Goal: Task Accomplishment & Management: Manage account settings

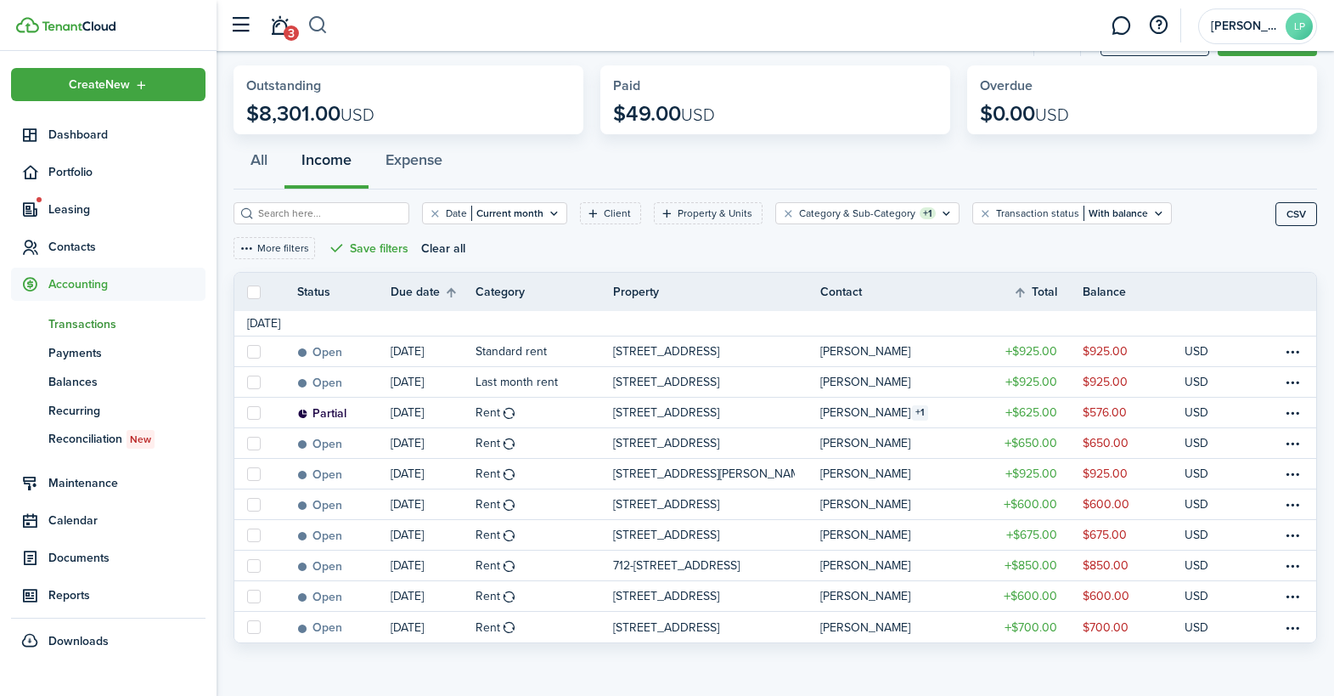
click at [322, 20] on button "button" at bounding box center [317, 25] width 21 height 29
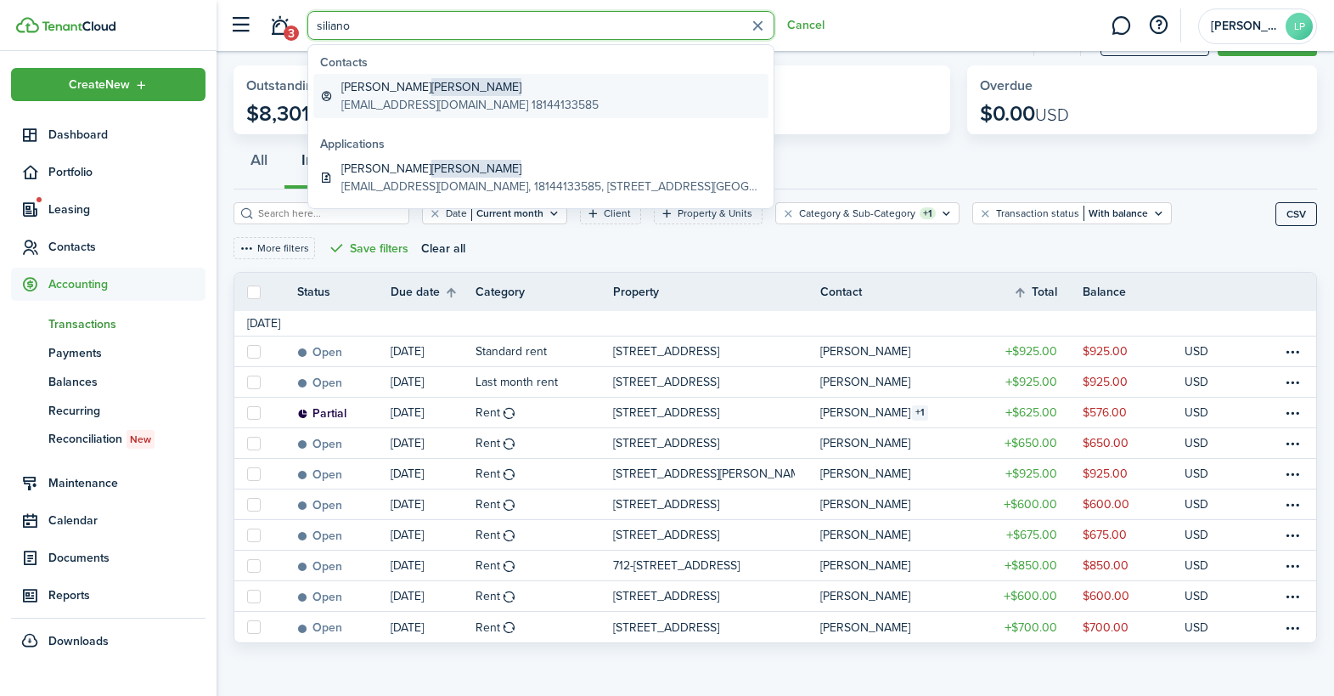
type input "siliano"
click at [401, 80] on global-search-item-title "[PERSON_NAME]" at bounding box center [469, 87] width 257 height 18
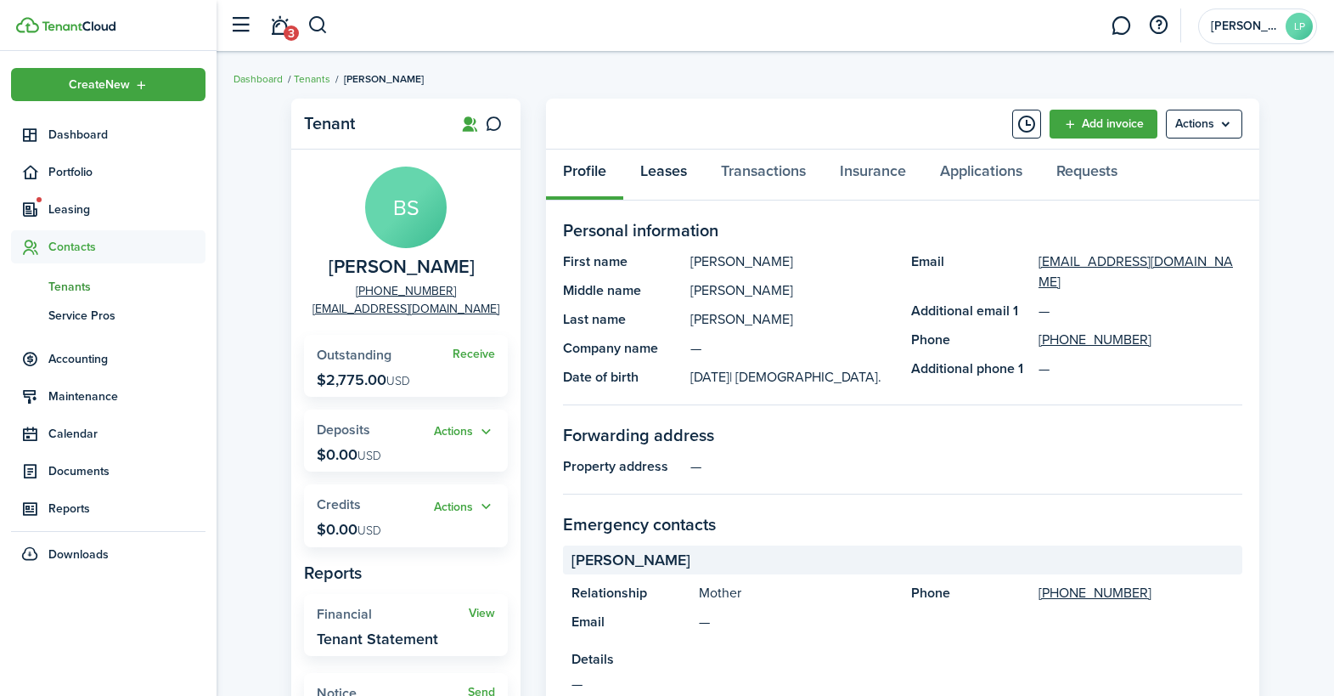
click at [676, 172] on link "Leases" at bounding box center [663, 174] width 81 height 51
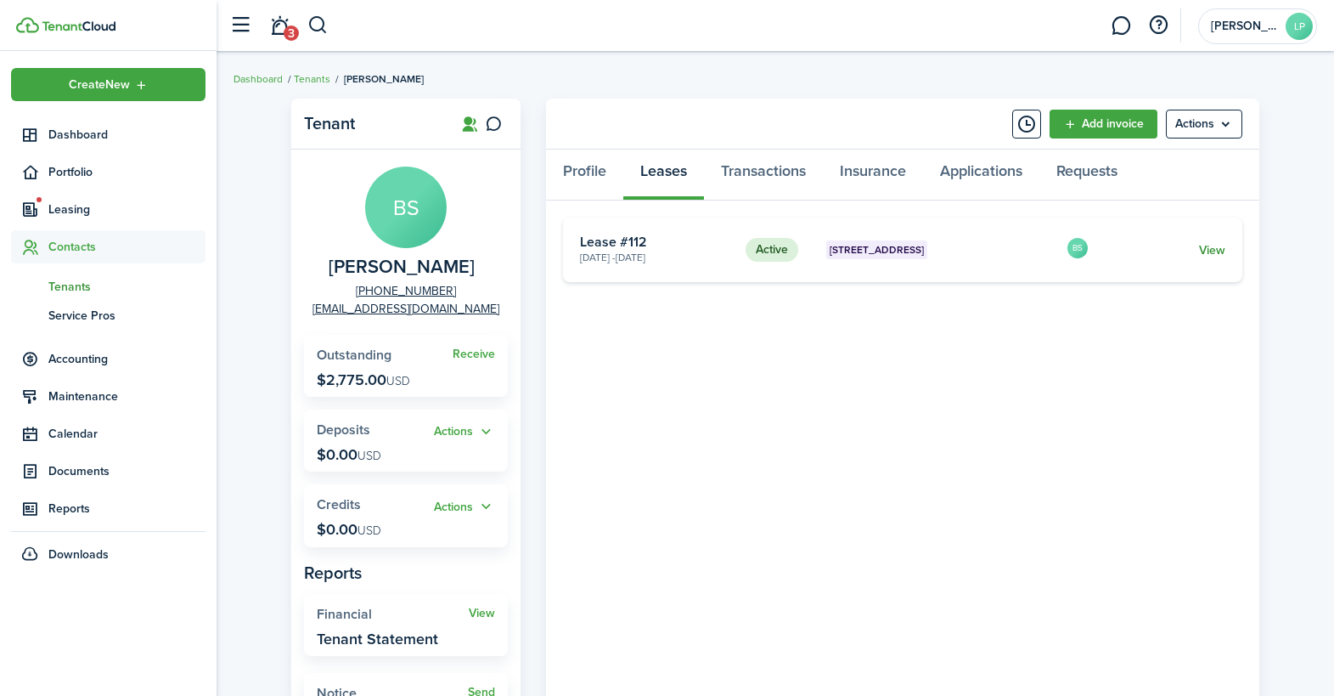
click at [1214, 250] on link "View" at bounding box center [1212, 250] width 26 height 18
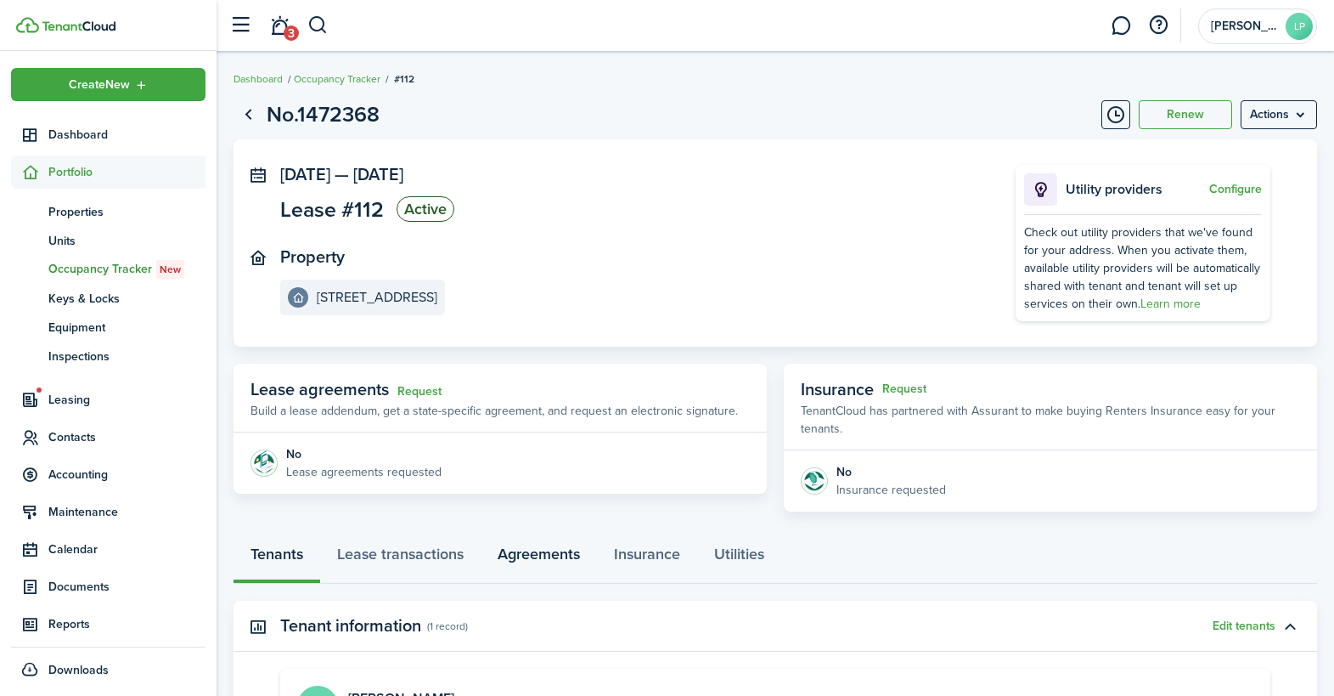
click at [527, 552] on link "Agreements" at bounding box center [539, 558] width 116 height 51
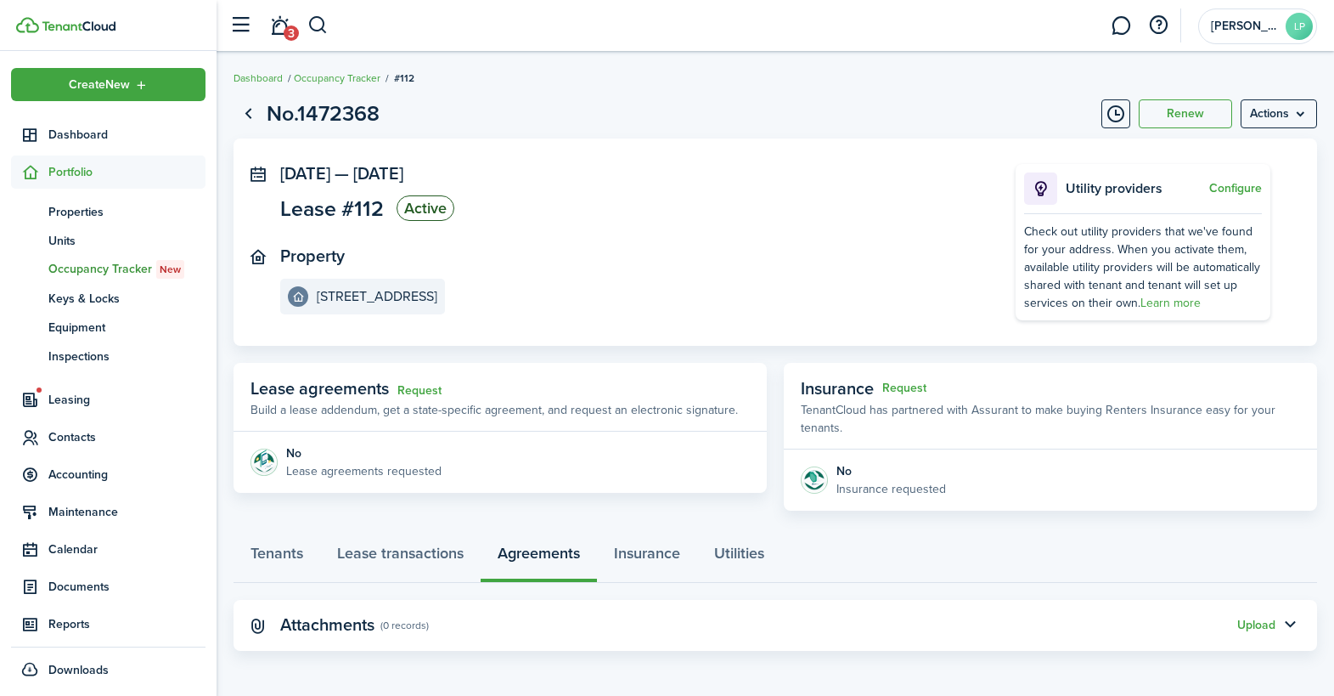
scroll to position [3, 0]
click at [1247, 623] on button "Upload" at bounding box center [1256, 624] width 38 height 14
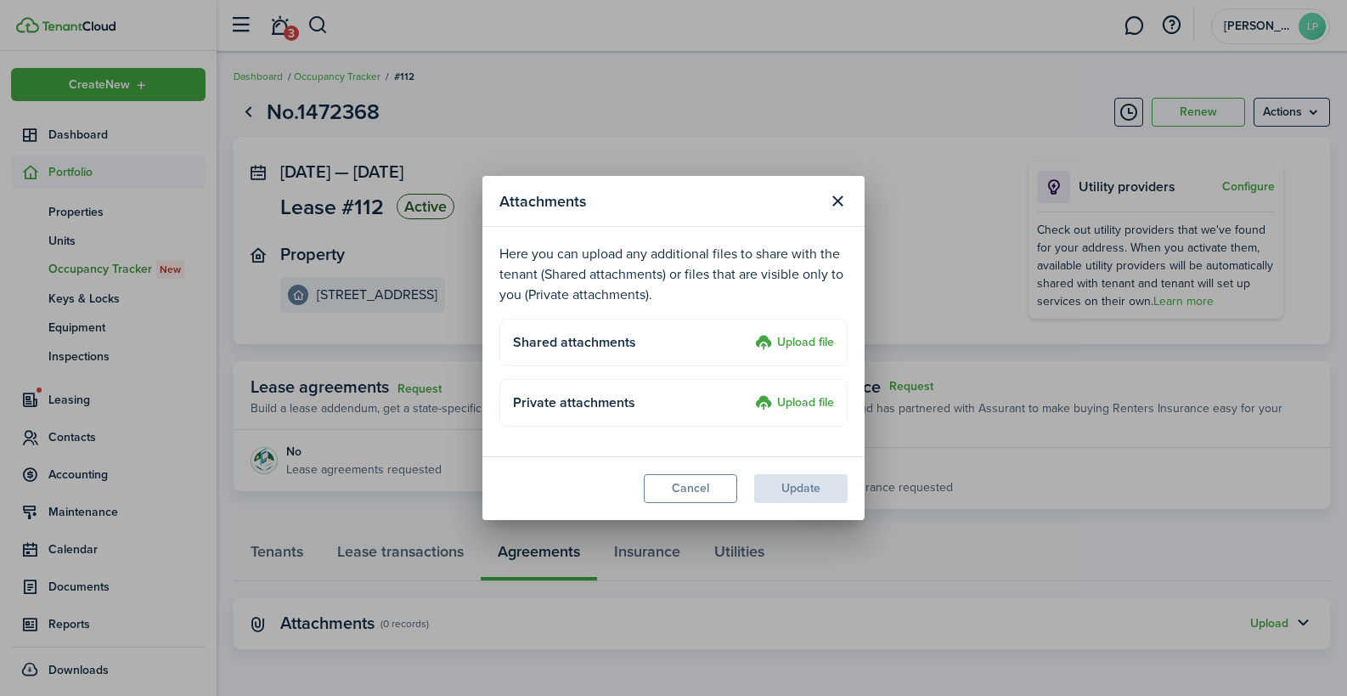
click at [794, 338] on label "Upload file" at bounding box center [794, 343] width 79 height 20
click at [749, 333] on input "Upload file" at bounding box center [749, 333] width 0 height 0
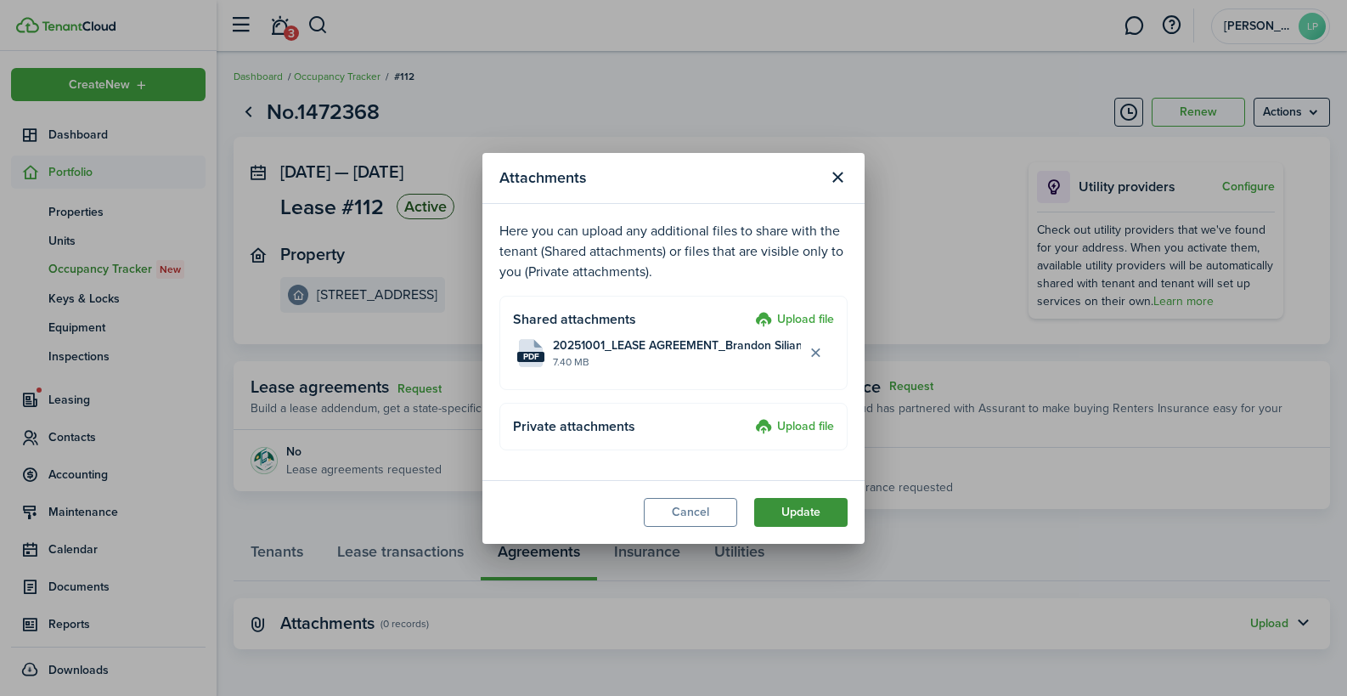
click at [795, 513] on button "Update" at bounding box center [800, 512] width 93 height 29
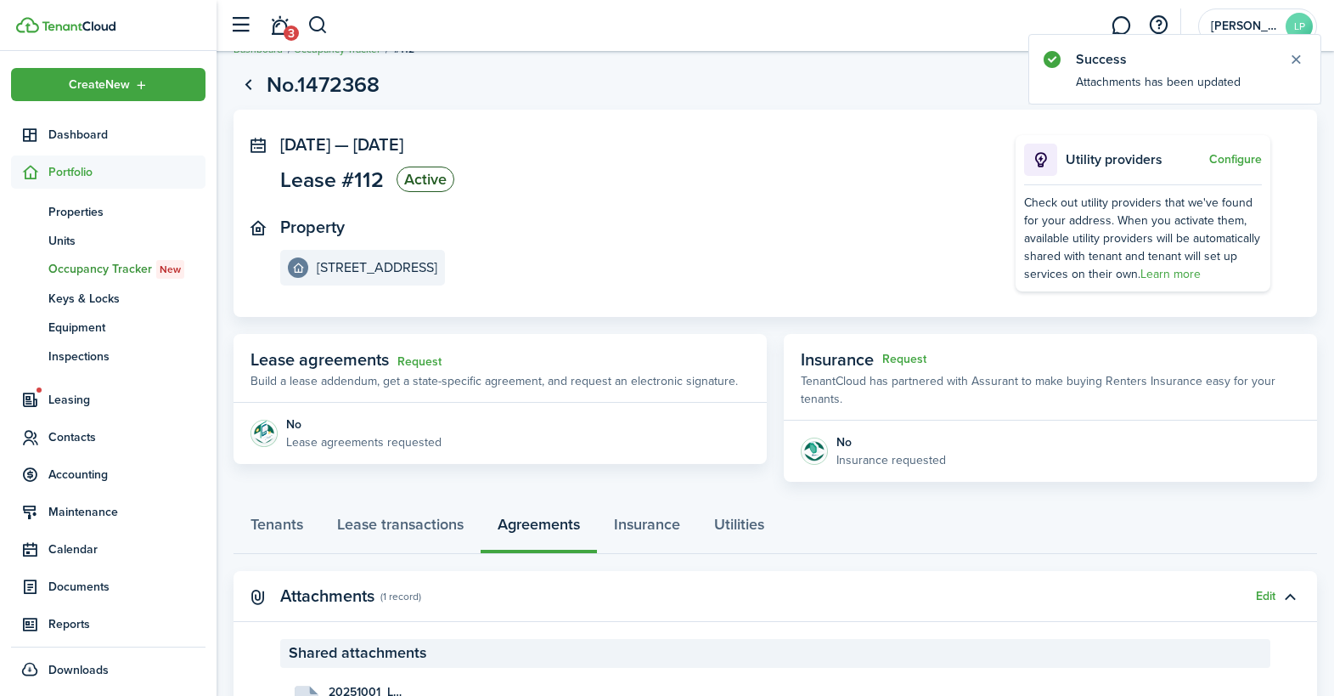
scroll to position [0, 0]
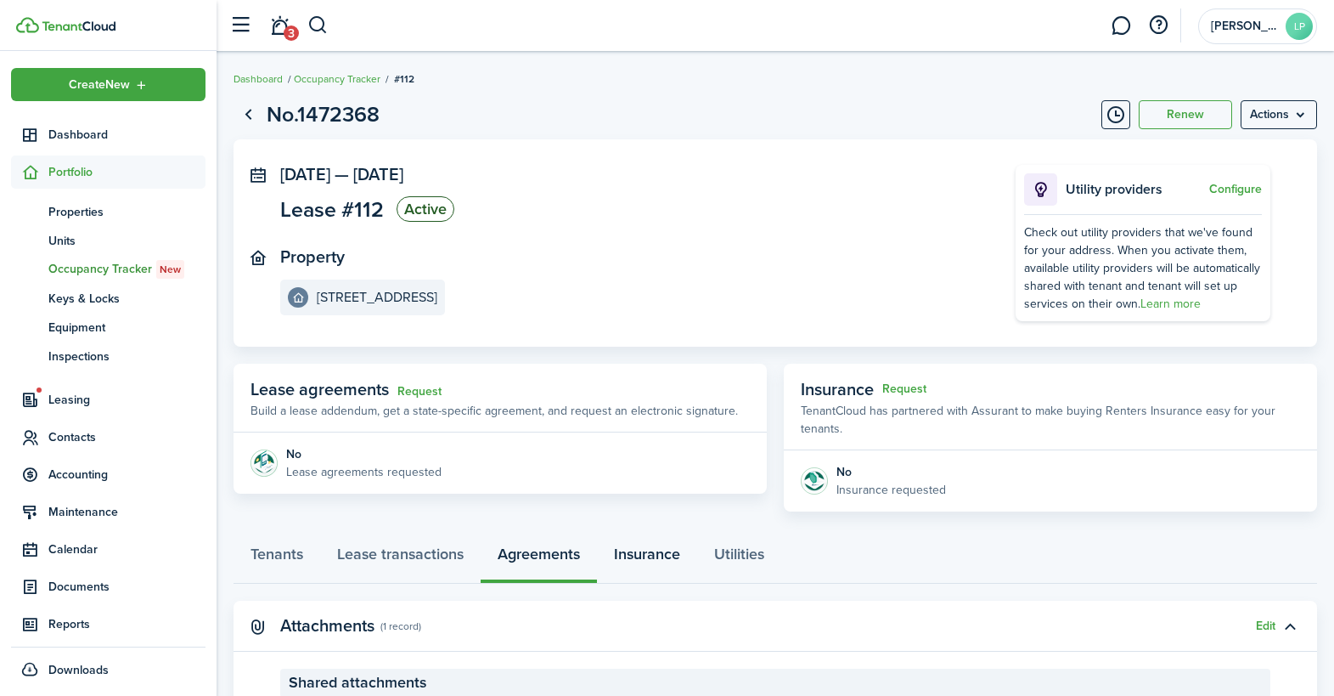
click at [646, 546] on link "Insurance" at bounding box center [647, 558] width 100 height 51
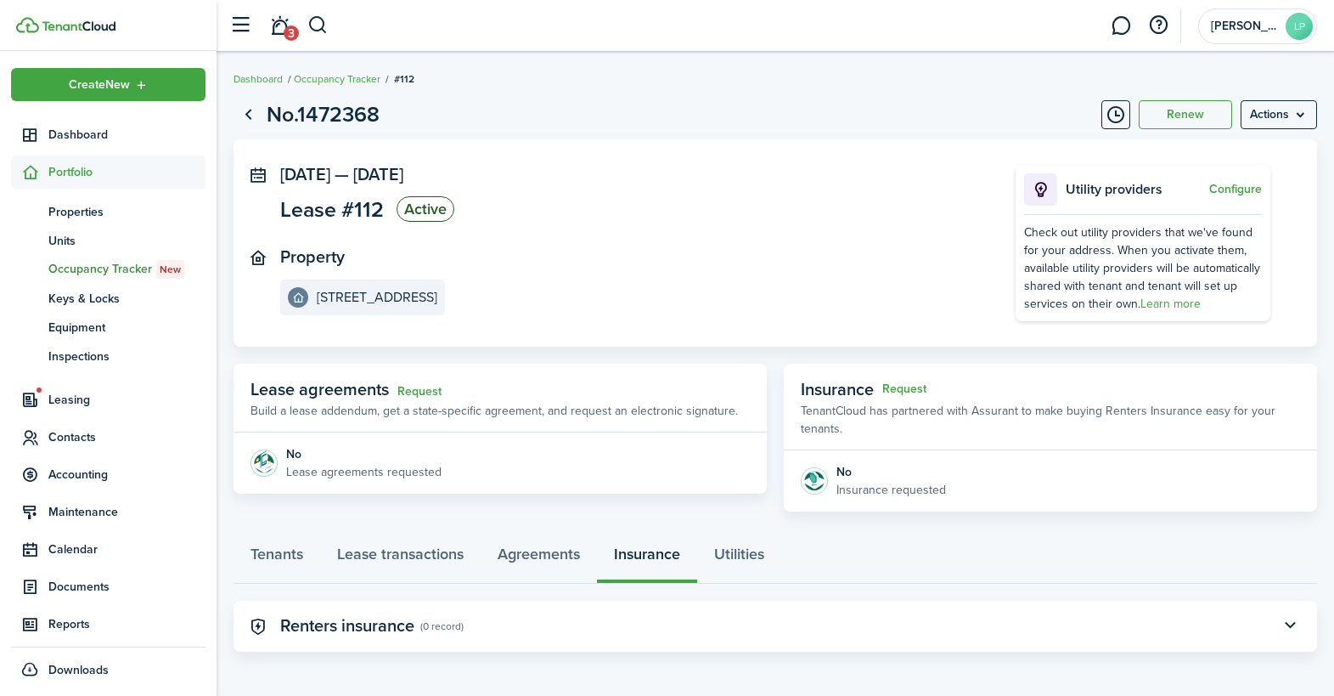
scroll to position [3, 0]
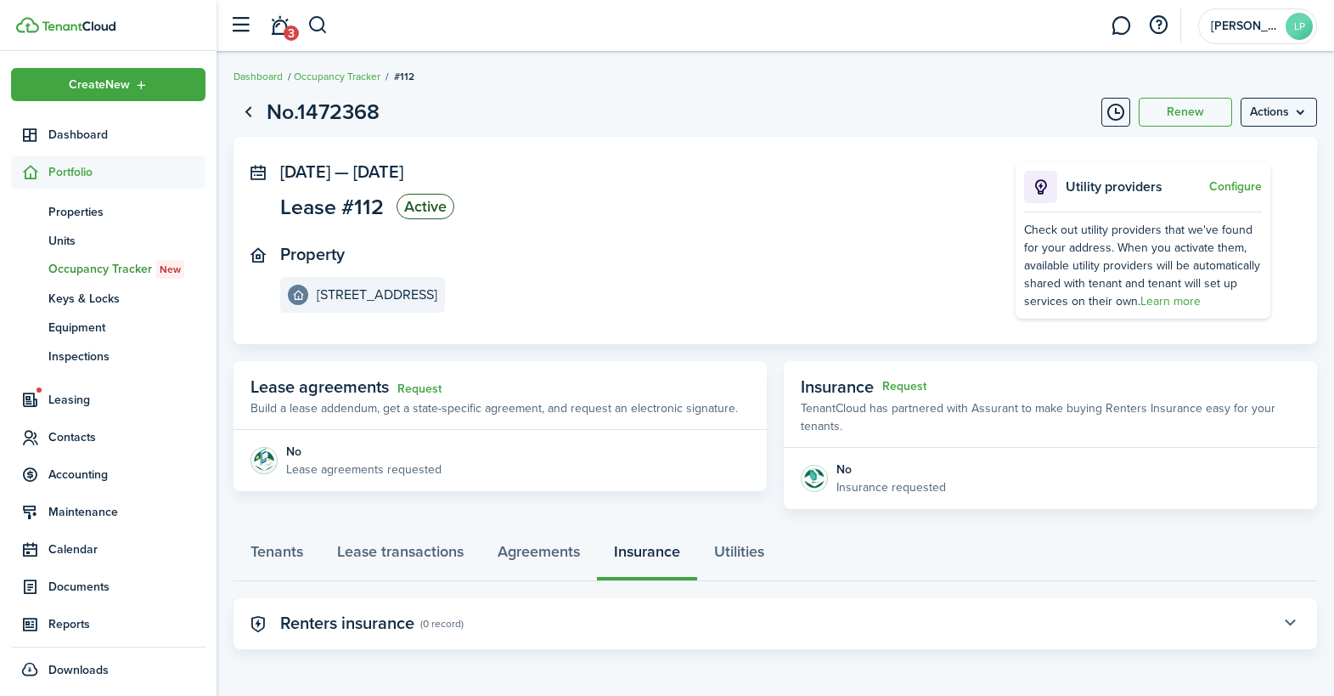
click at [1282, 620] on button "button" at bounding box center [1290, 623] width 29 height 29
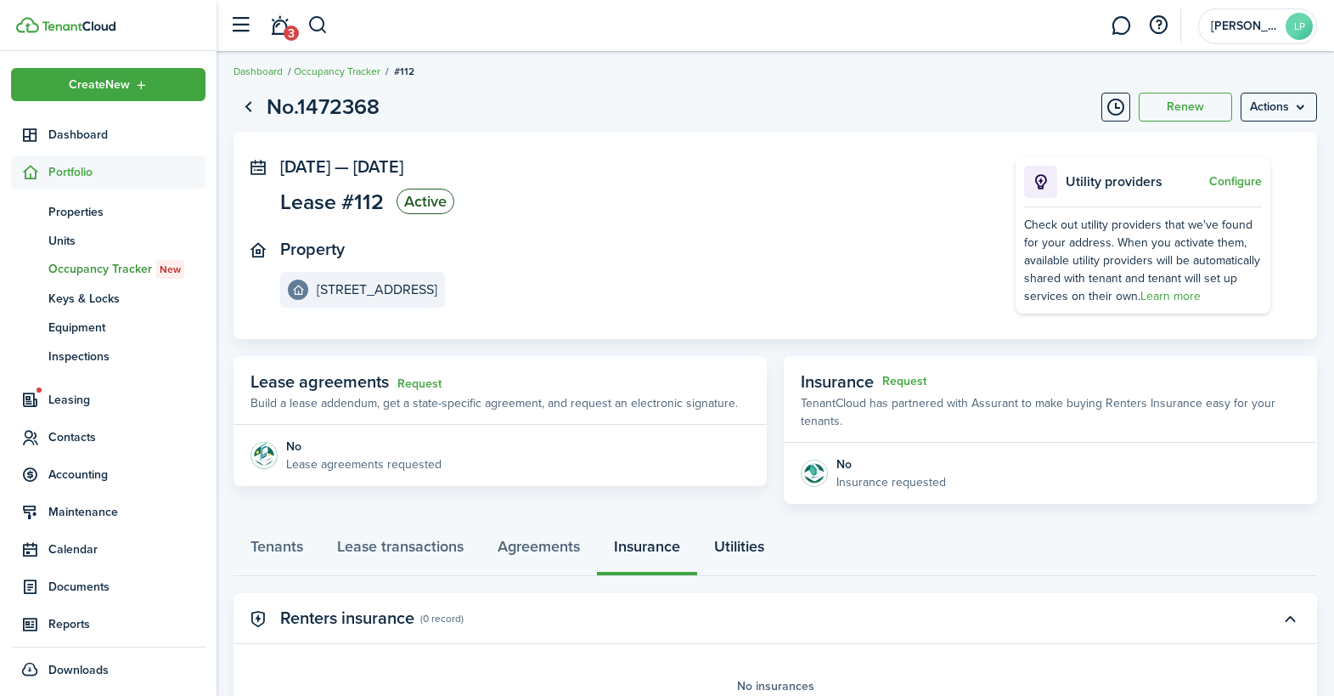
scroll to position [0, 0]
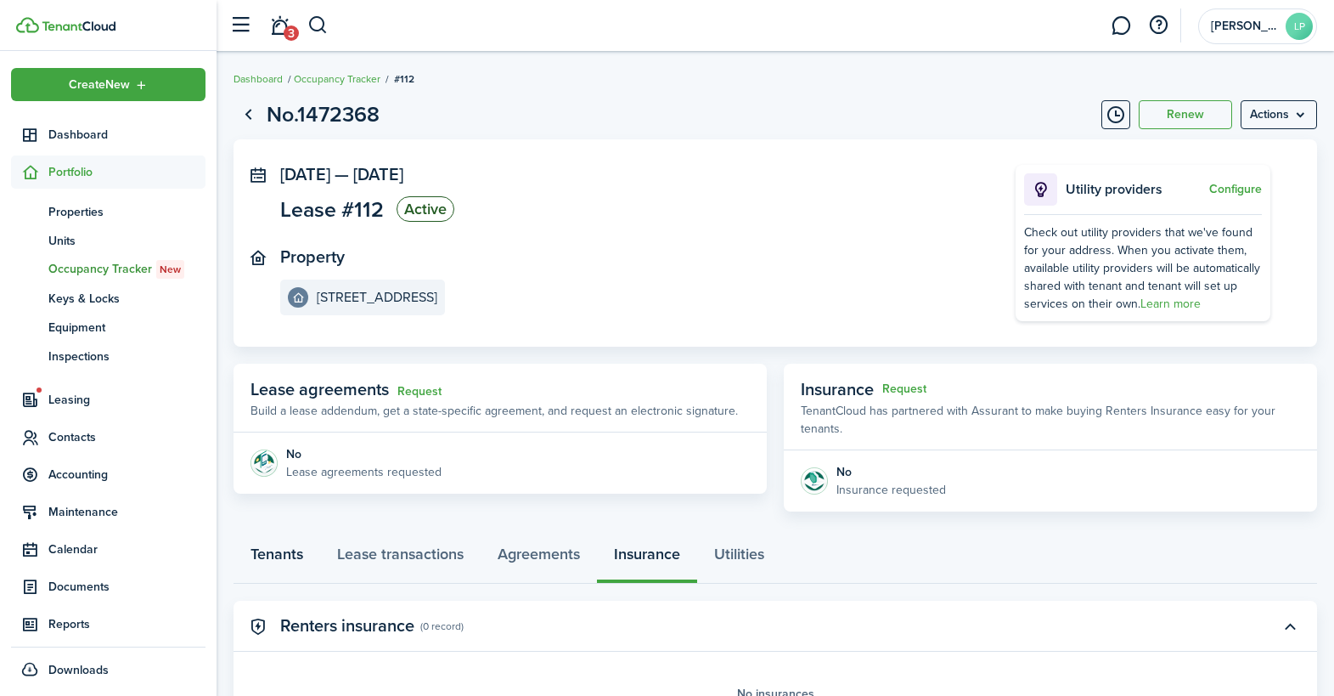
click at [284, 547] on link "Tenants" at bounding box center [277, 558] width 87 height 51
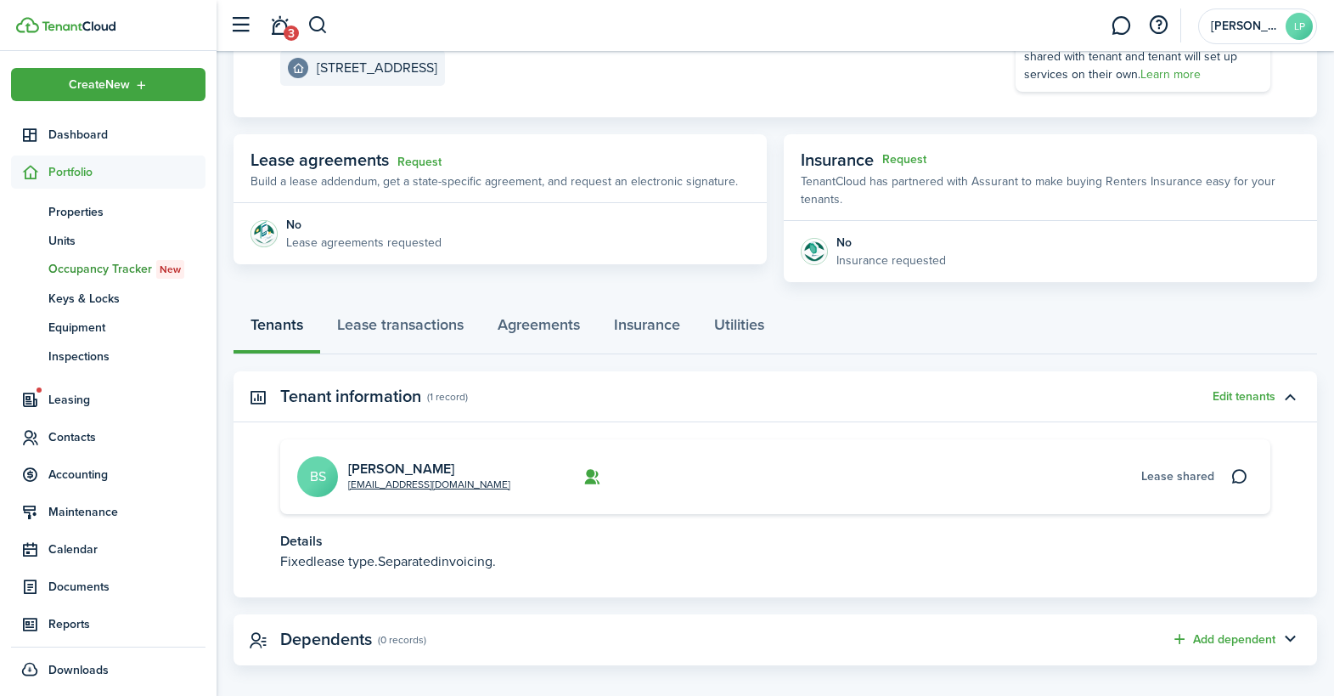
scroll to position [245, 0]
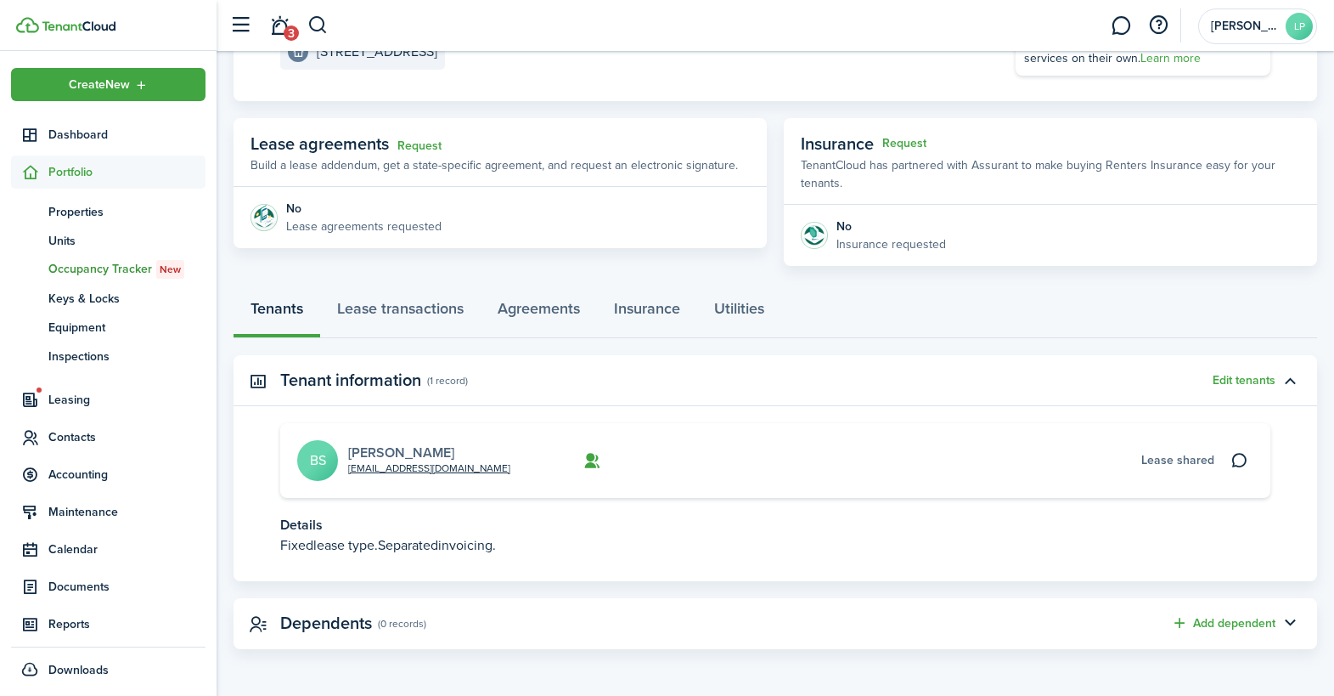
click at [401, 448] on link "[PERSON_NAME]" at bounding box center [401, 452] width 106 height 20
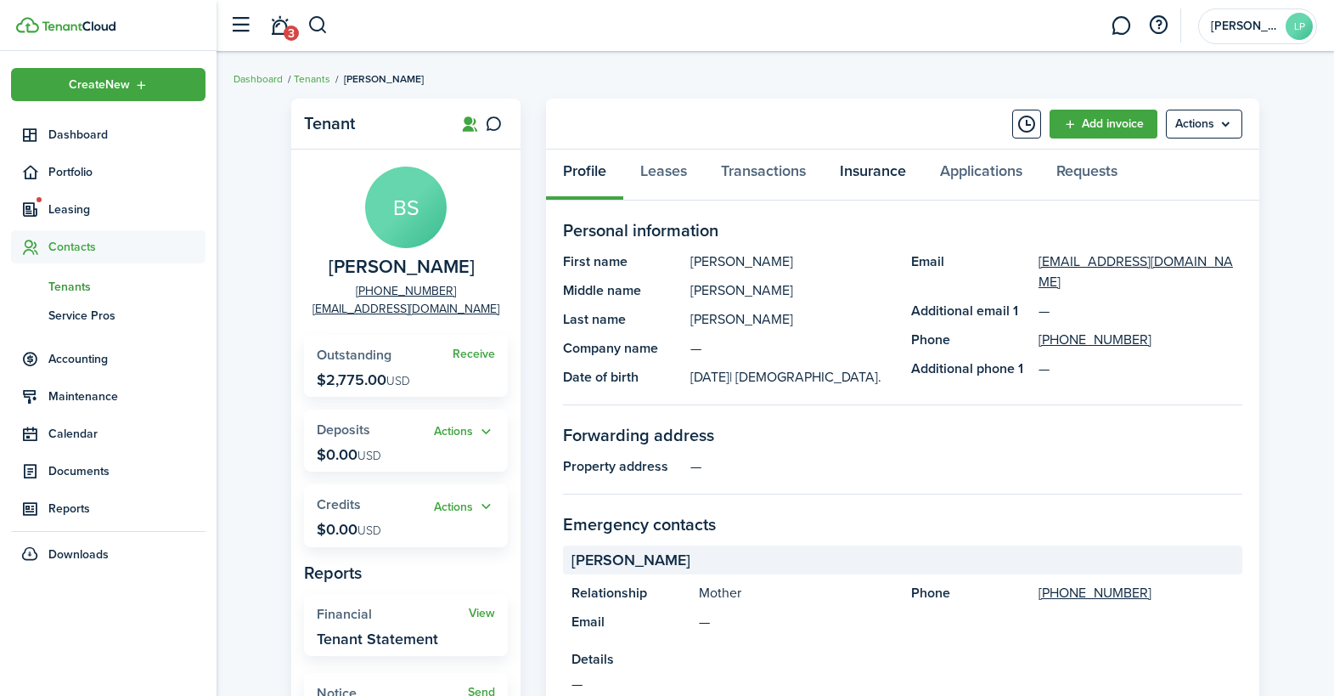
click at [856, 177] on link "Insurance" at bounding box center [873, 174] width 100 height 51
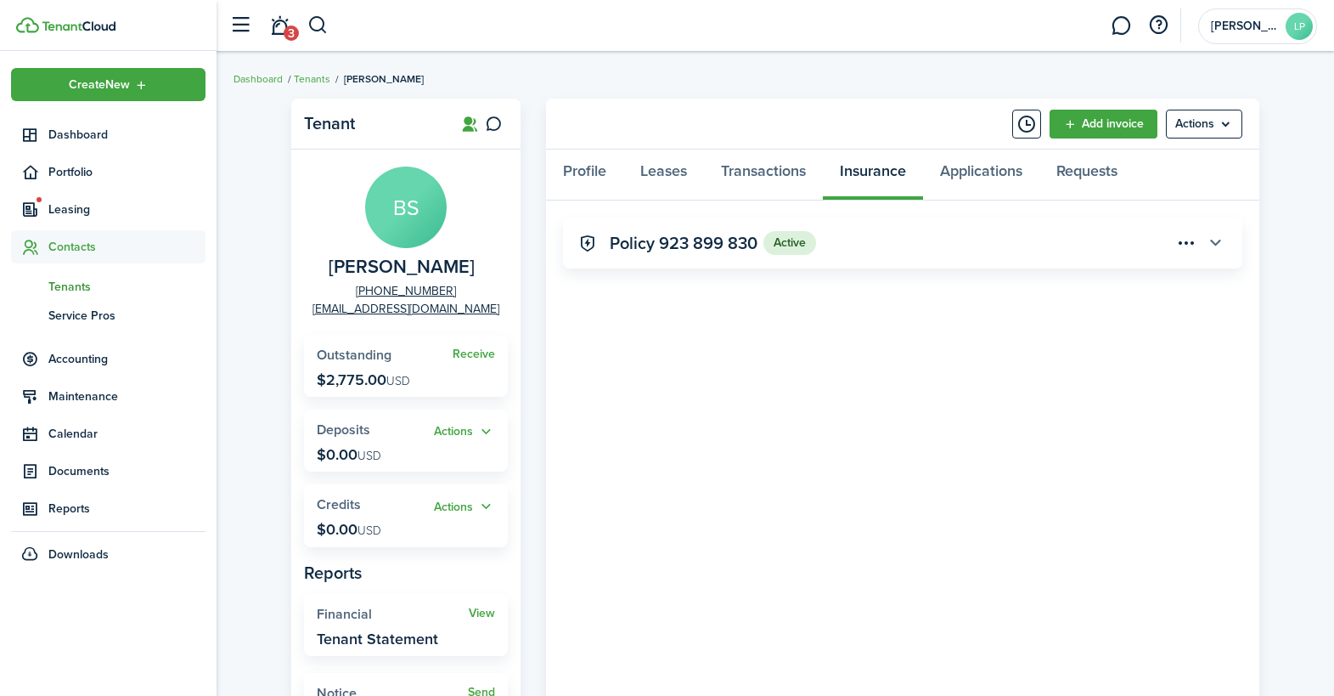
click at [1211, 242] on button "button" at bounding box center [1215, 242] width 29 height 29
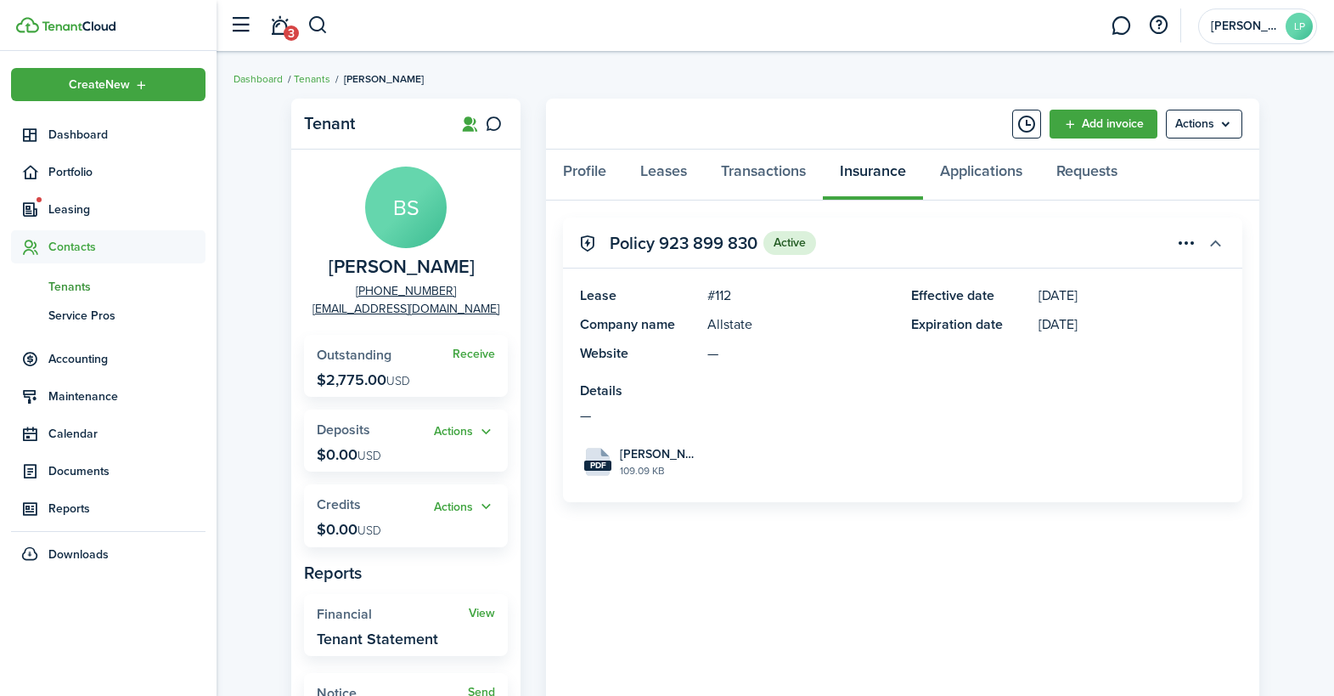
click at [1211, 242] on button "button" at bounding box center [1215, 242] width 29 height 29
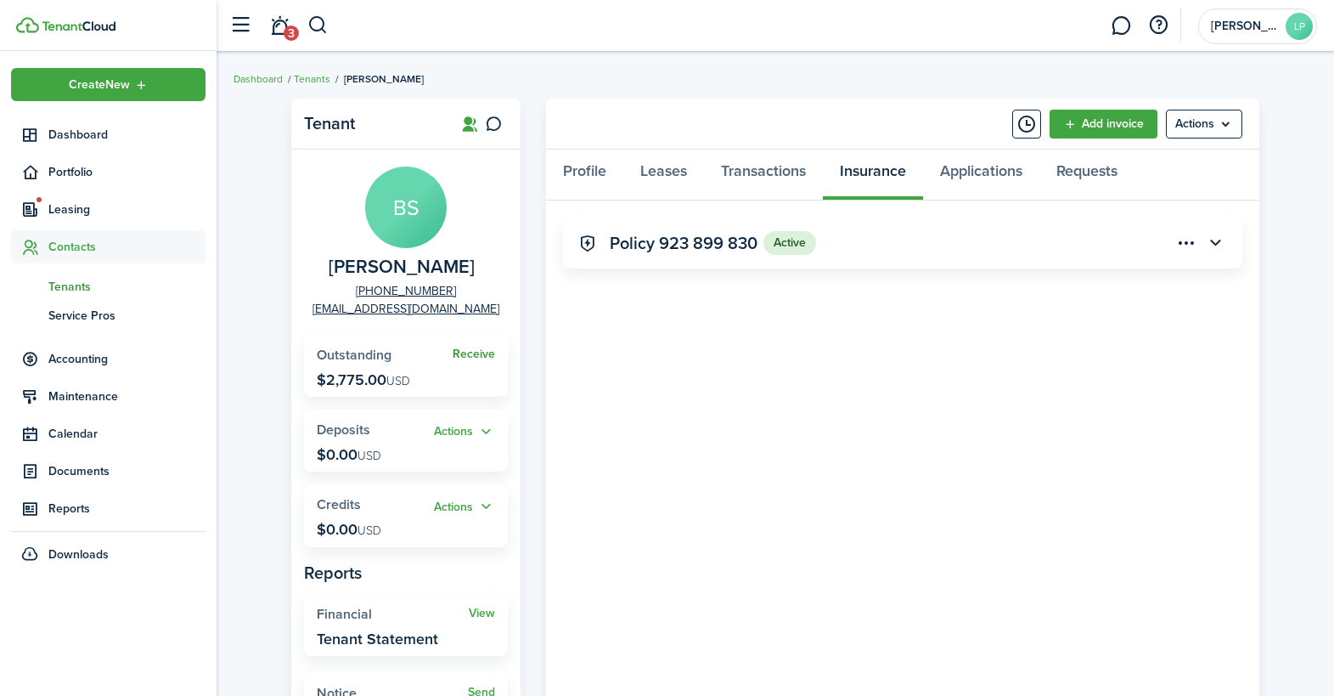
click at [468, 353] on link "Receive" at bounding box center [474, 354] width 42 height 14
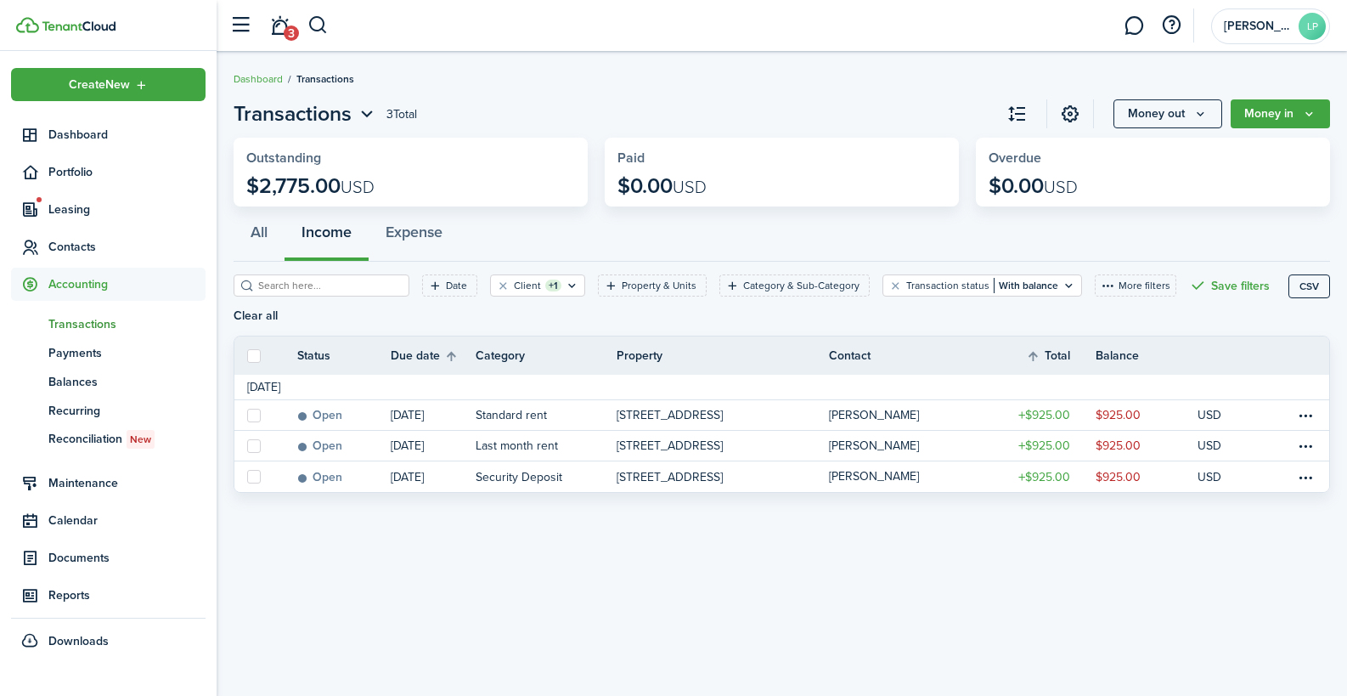
click at [252, 352] on label at bounding box center [254, 356] width 14 height 14
click at [247, 355] on input "checkbox" at bounding box center [246, 355] width 1 height 1
checkbox input "true"
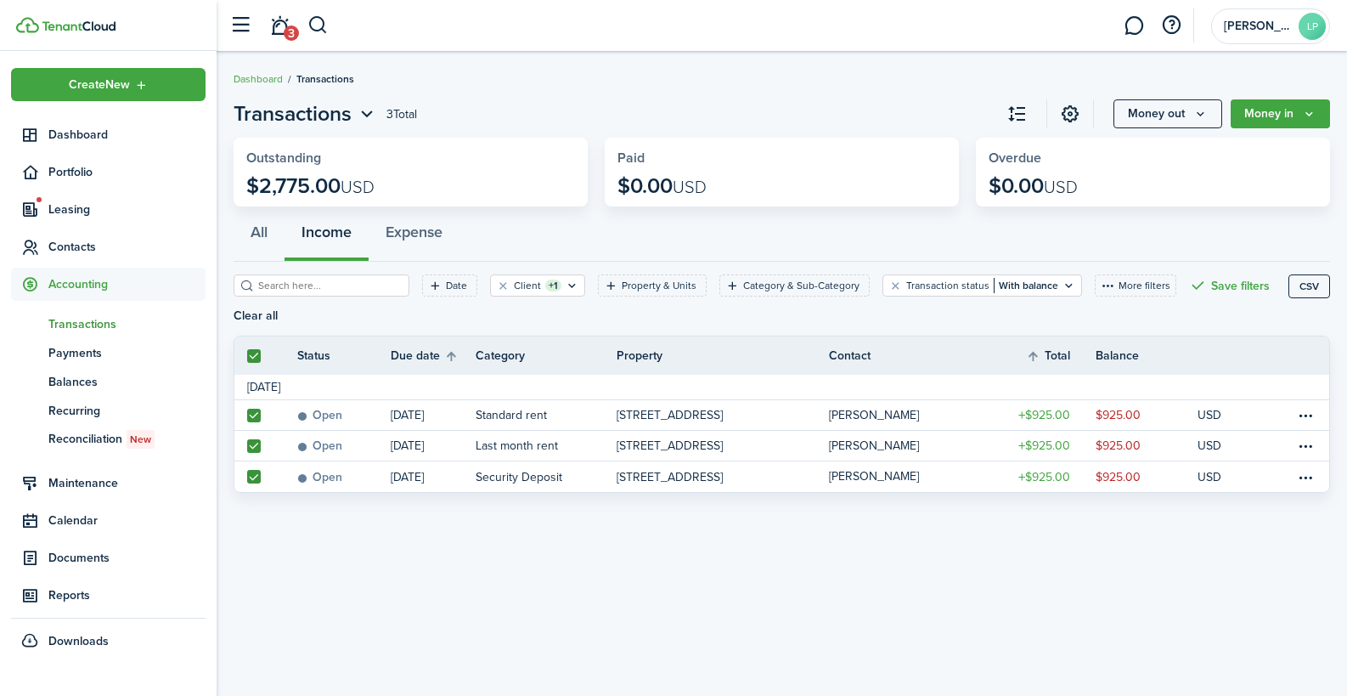
checkbox input "true"
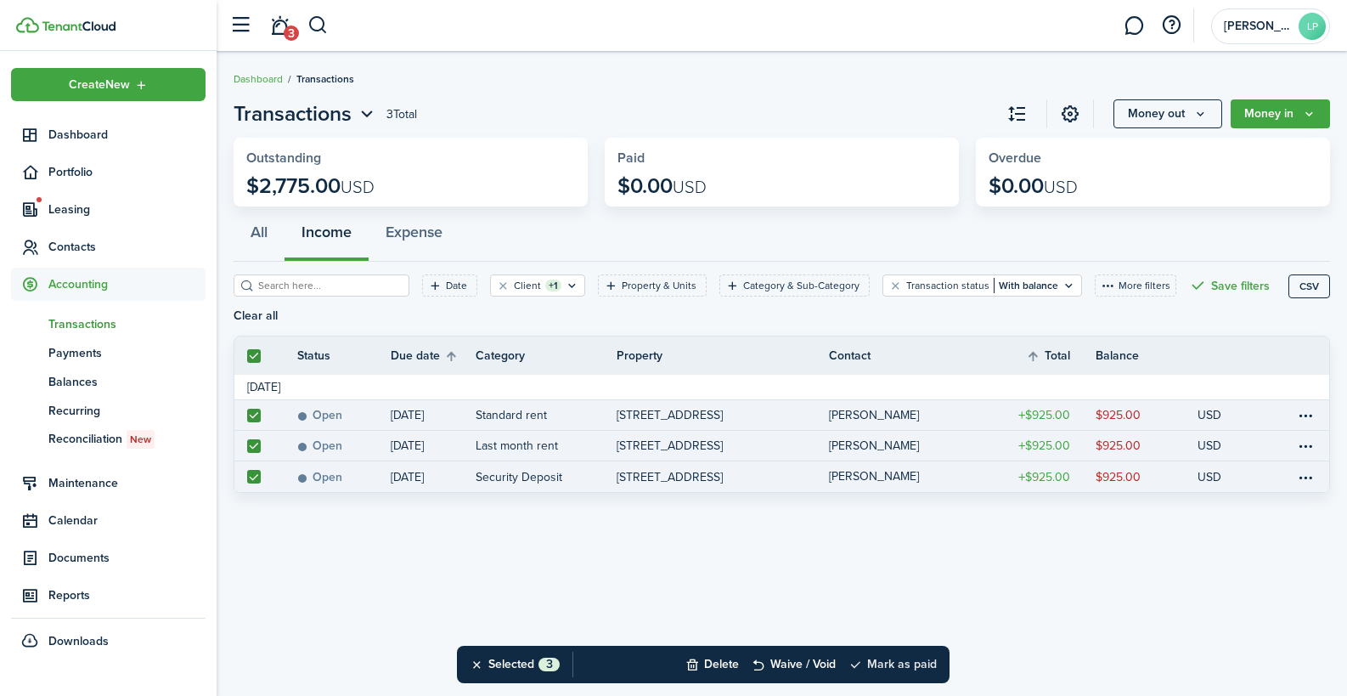
click at [886, 662] on button "Mark as paid" at bounding box center [892, 663] width 88 height 37
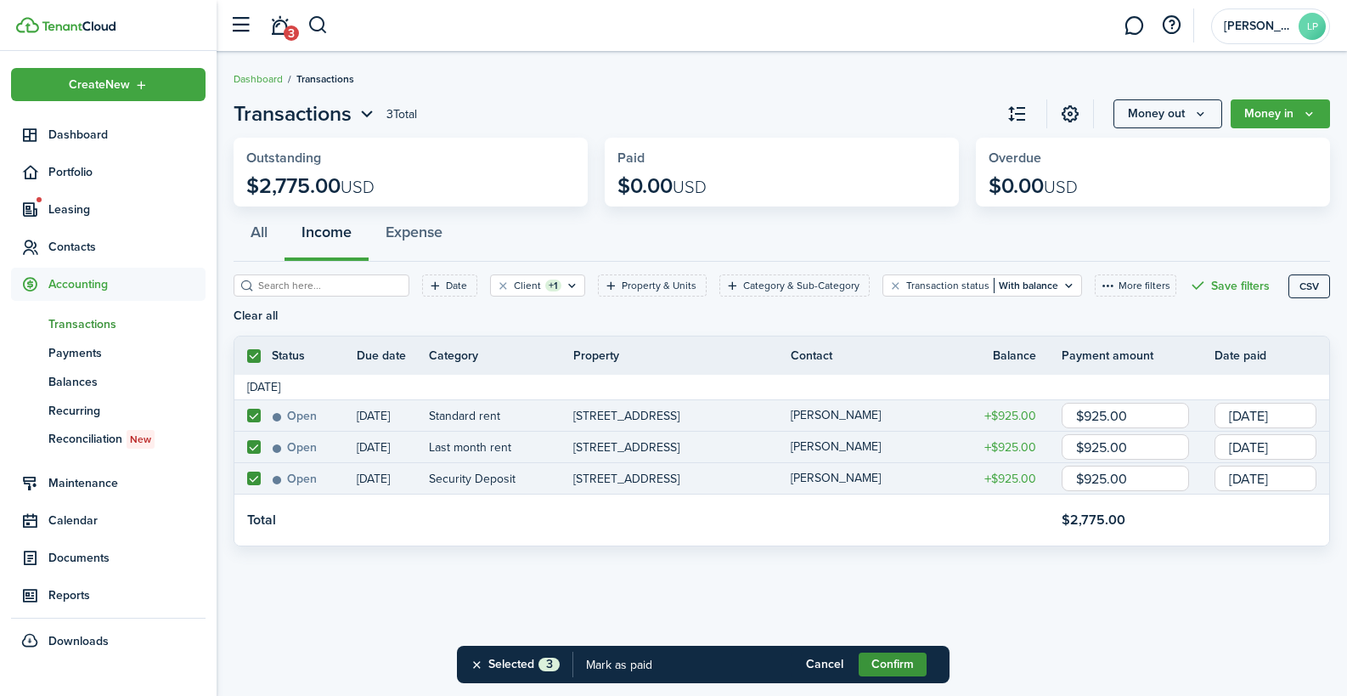
click at [901, 658] on button "Confirm" at bounding box center [893, 664] width 68 height 24
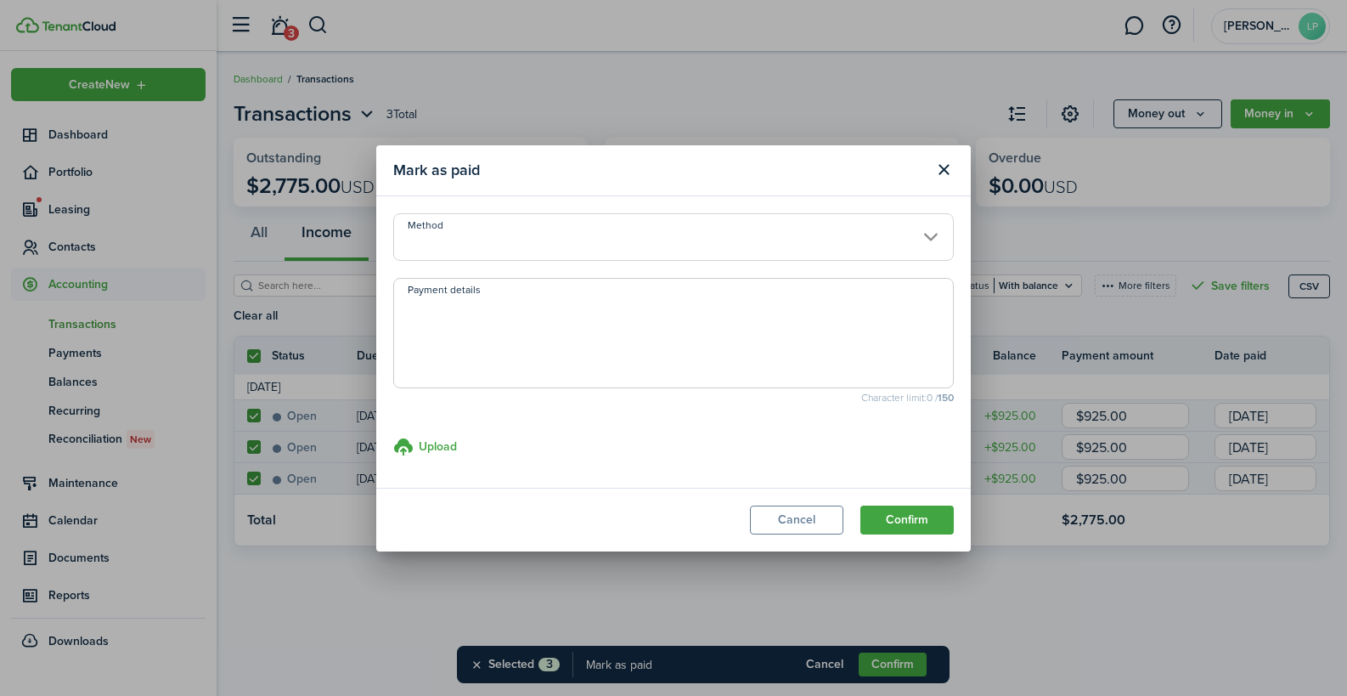
click at [612, 241] on input "Method" at bounding box center [673, 237] width 561 height 48
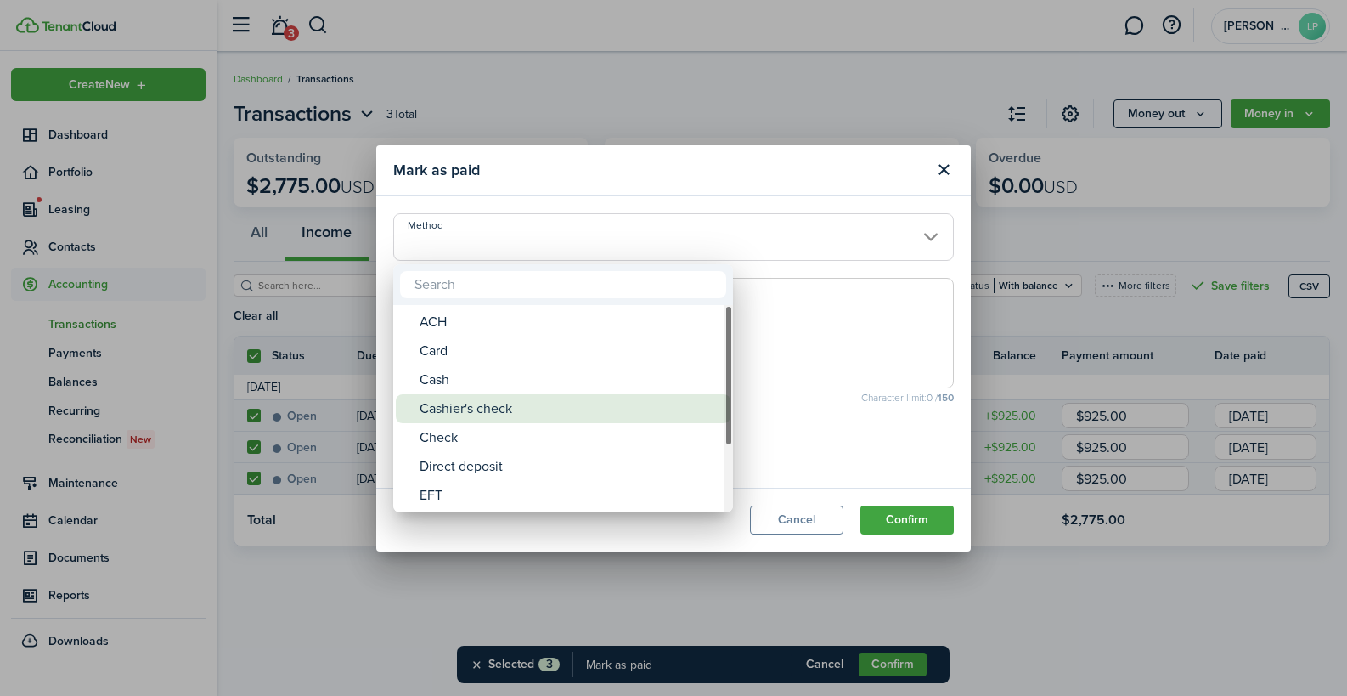
click at [485, 408] on div "Cashier's check" at bounding box center [570, 408] width 301 height 29
type input "Cashier's check"
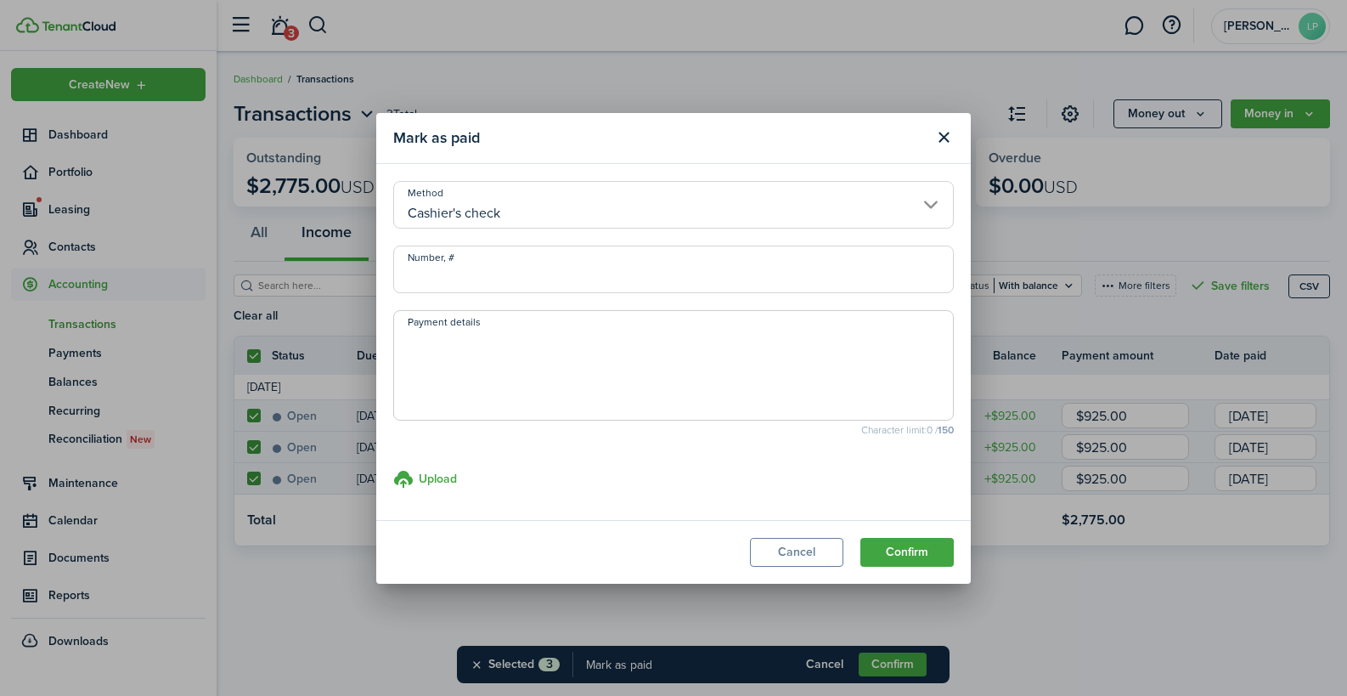
click at [472, 282] on input "Number, #" at bounding box center [673, 269] width 561 height 48
type input "10191390"
click at [459, 339] on textarea "Payment details" at bounding box center [673, 371] width 559 height 82
type textarea "Widget Financial"
click at [916, 547] on button "Confirm" at bounding box center [906, 552] width 93 height 29
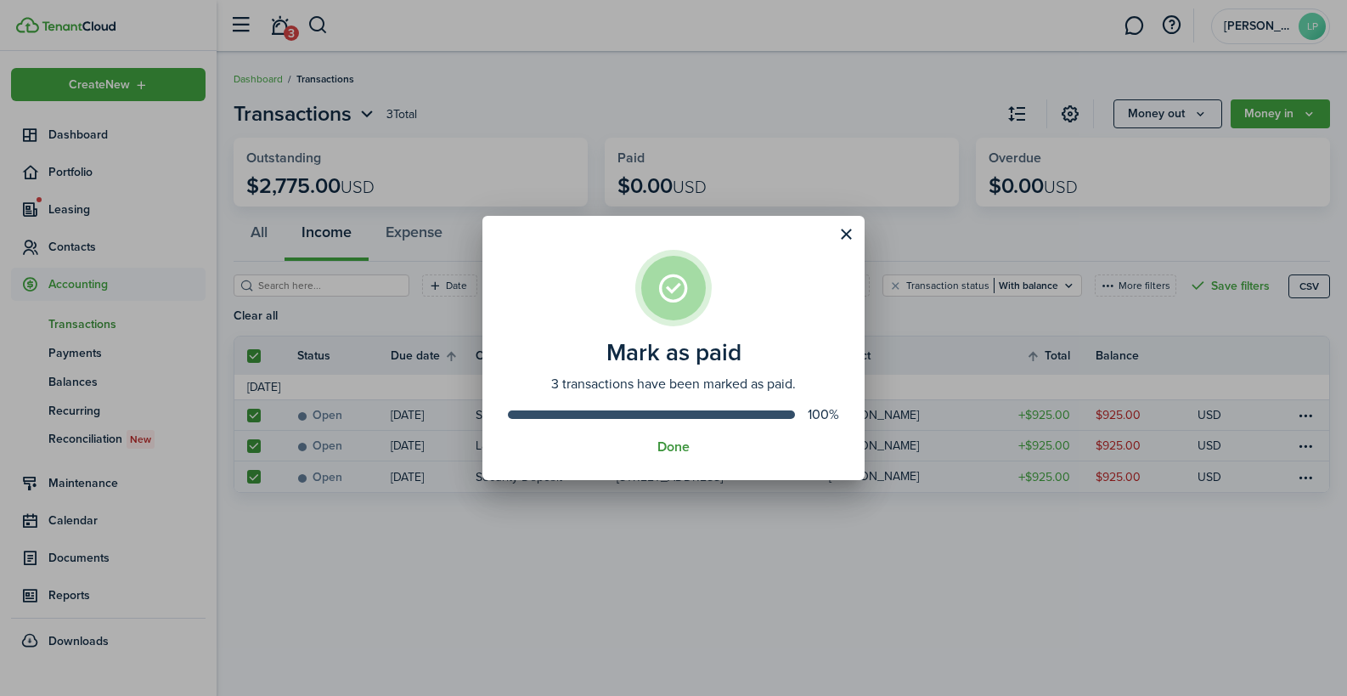
click at [678, 447] on button "Done" at bounding box center [673, 446] width 32 height 15
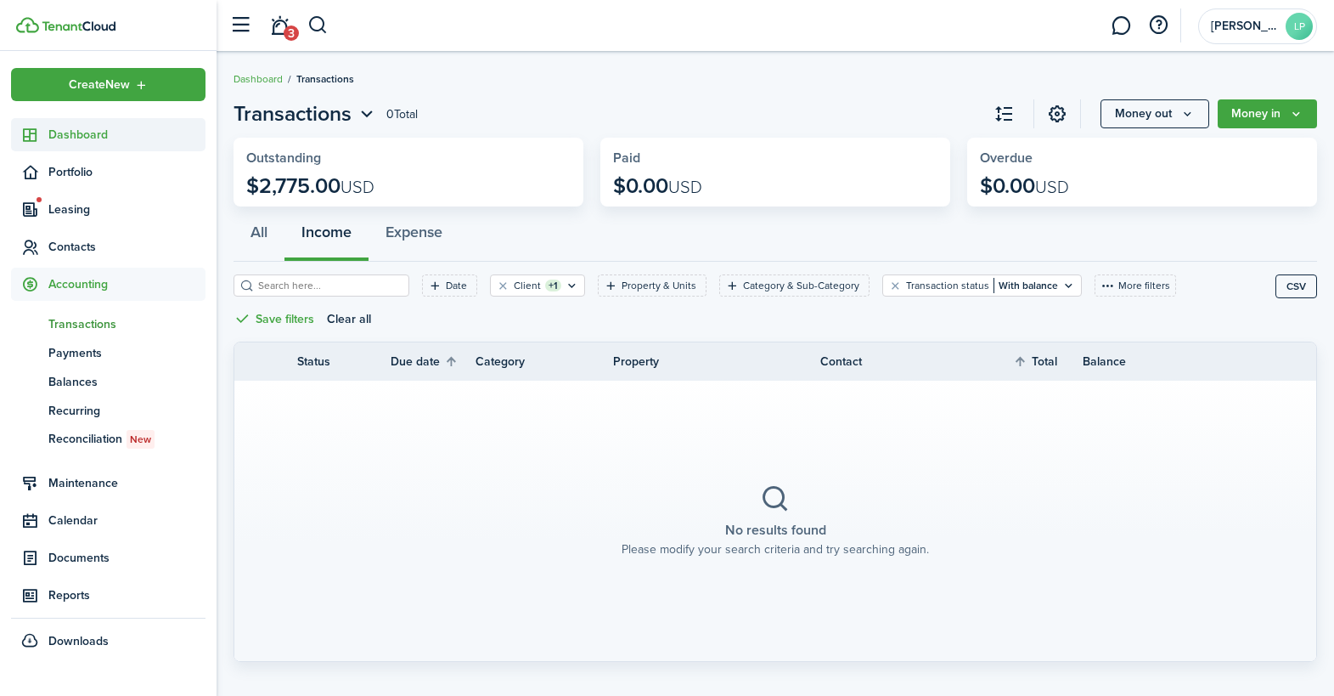
click at [99, 132] on span "Dashboard" at bounding box center [126, 135] width 157 height 18
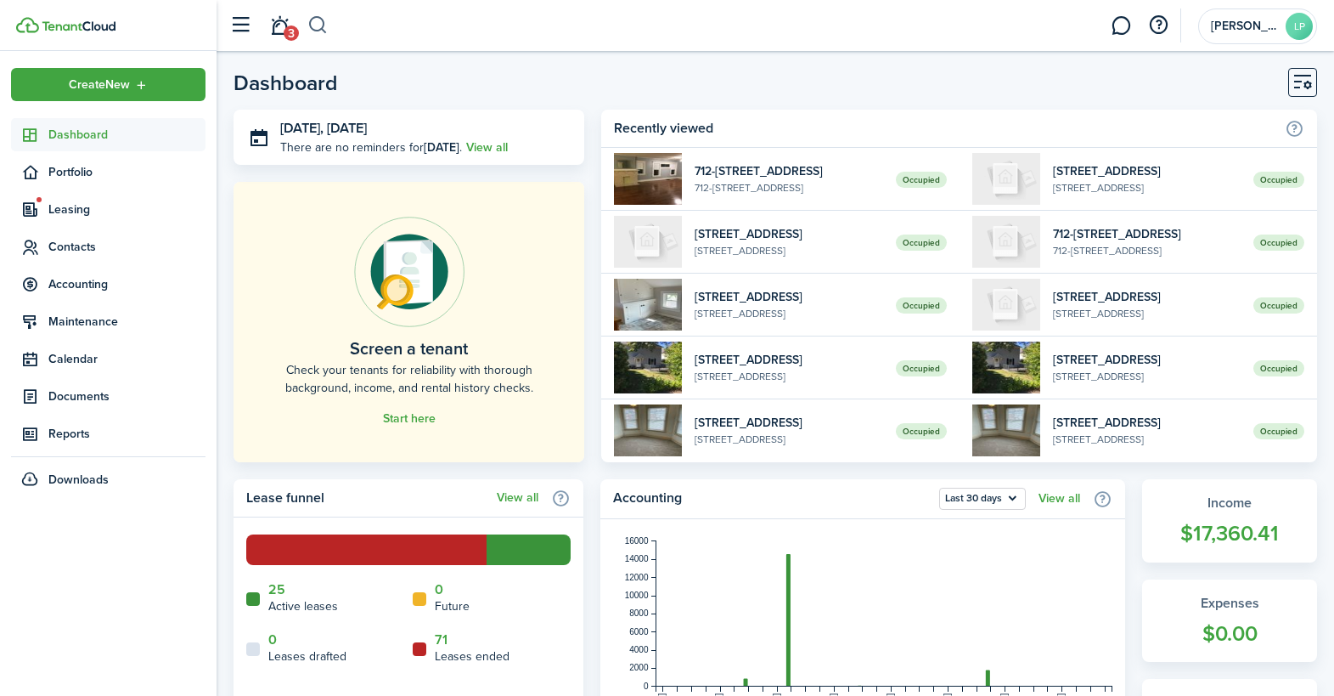
click at [325, 28] on button "button" at bounding box center [317, 25] width 21 height 29
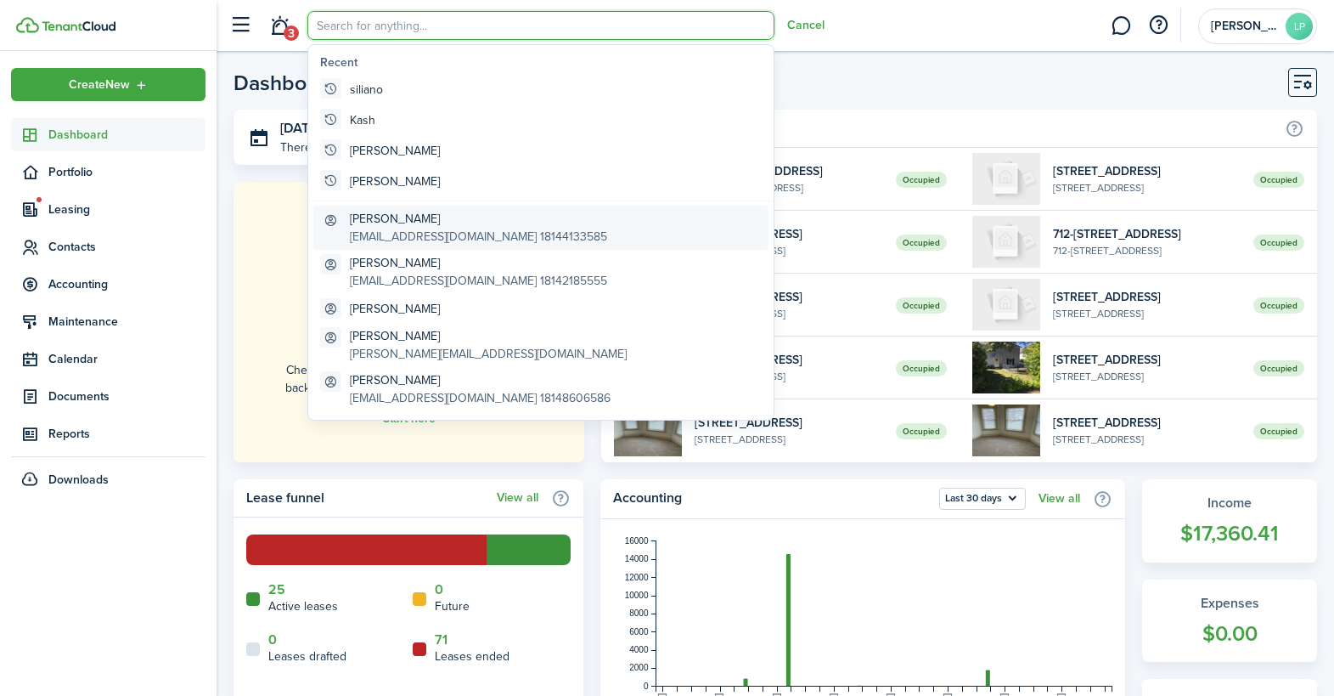
click at [400, 214] on global-search-item-title "[PERSON_NAME]" at bounding box center [478, 219] width 257 height 18
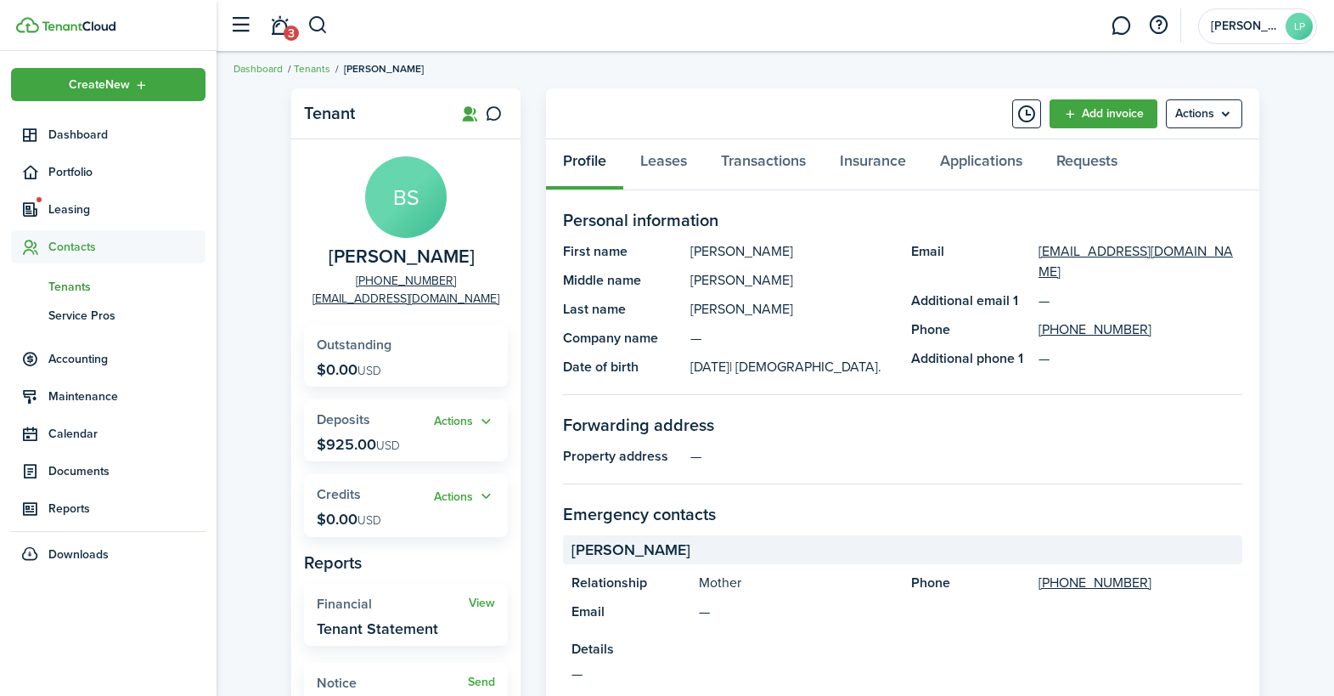
click at [538, 416] on panel-main-grid "Tenant BS [PERSON_NAME] [PHONE_NUMBER] [EMAIL_ADDRESS][DOMAIN_NAME] Outstanding…" at bounding box center [775, 588] width 968 height 1001
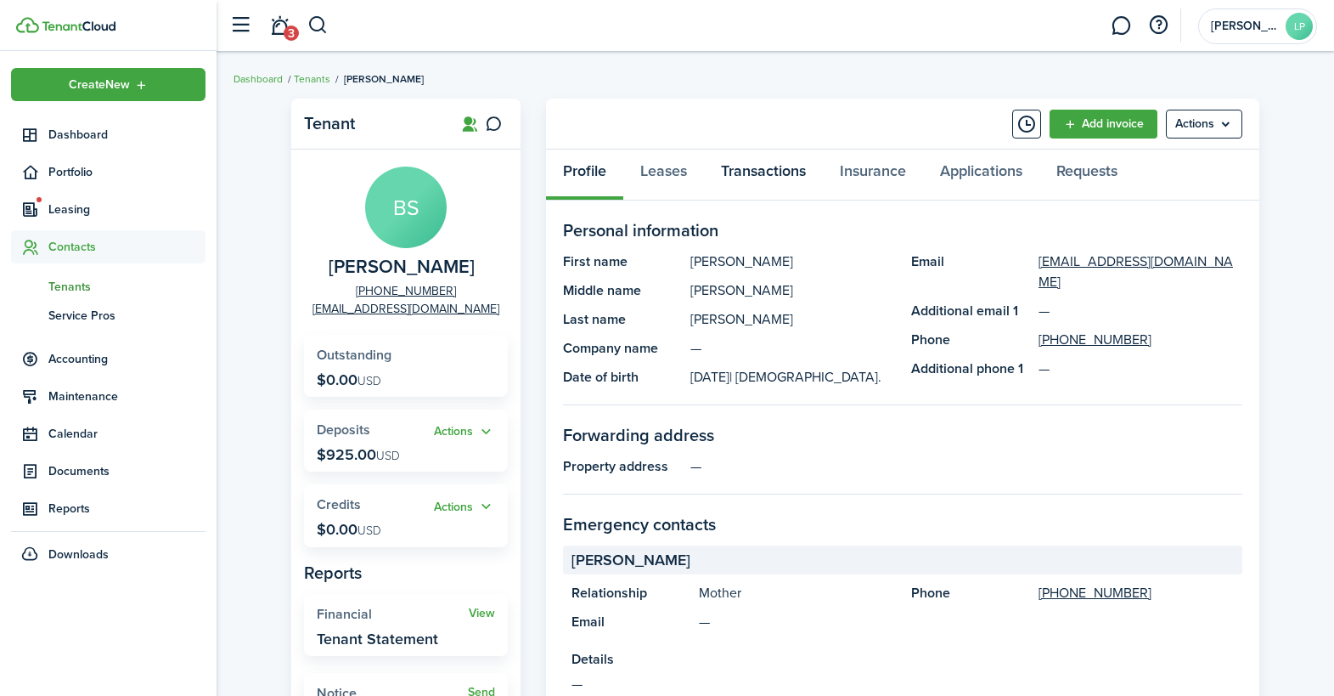
click at [748, 176] on link "Transactions" at bounding box center [763, 174] width 119 height 51
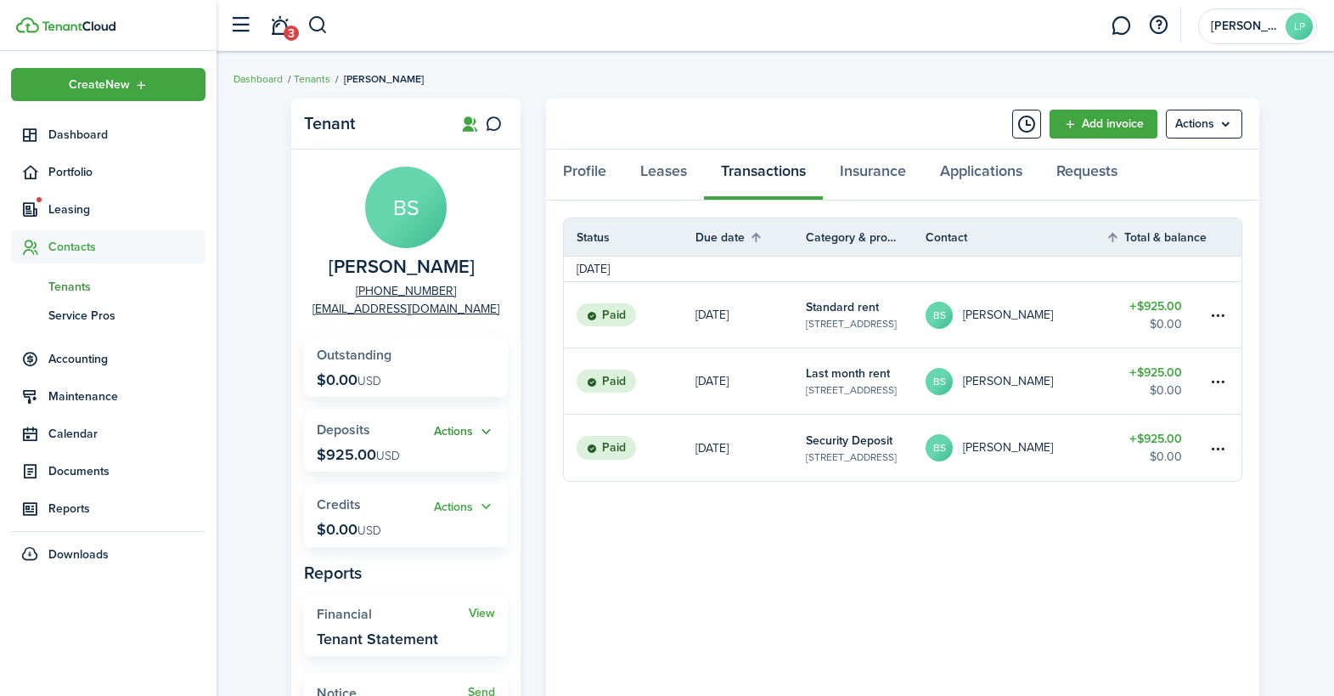
click at [460, 431] on button "Actions" at bounding box center [464, 432] width 61 height 20
click at [271, 293] on div "Tenant BS [PERSON_NAME] [PHONE_NUMBER] [EMAIL_ADDRESS][DOMAIN_NAME] Outstanding…" at bounding box center [776, 539] width 1118 height 899
